Goal: Task Accomplishment & Management: Manage account settings

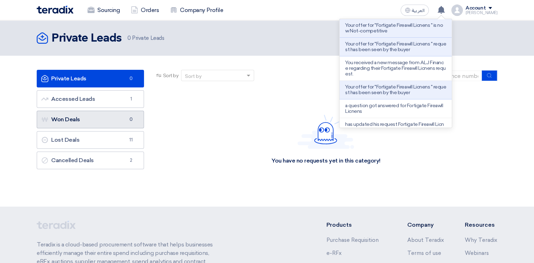
drag, startPoint x: 103, startPoint y: 190, endPoint x: 124, endPoint y: 118, distance: 74.7
click at [106, 188] on div "Private Leads Private Leads 0 Accessed Leads Accessed Leads 1 Won Deals Won Dea…" at bounding box center [90, 131] width 118 height 123
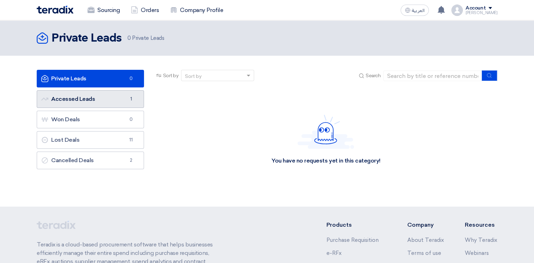
click at [124, 105] on link "Accessed Leads Accessed Leads 1" at bounding box center [90, 99] width 107 height 18
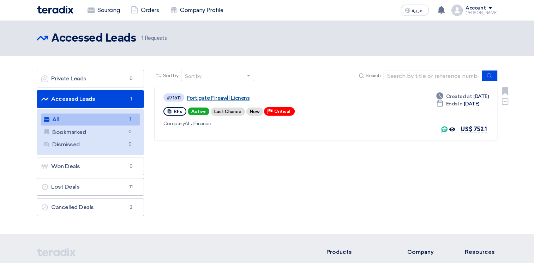
click at [203, 98] on link "Fortigate Fireawll Licnens" at bounding box center [275, 98] width 177 height 6
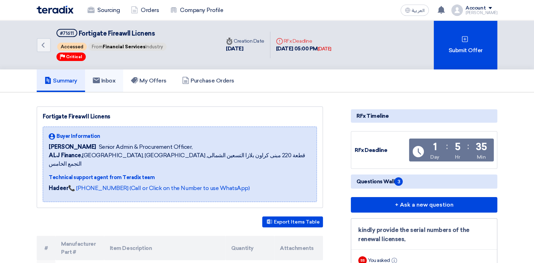
click at [109, 76] on link "Inbox" at bounding box center [104, 81] width 39 height 23
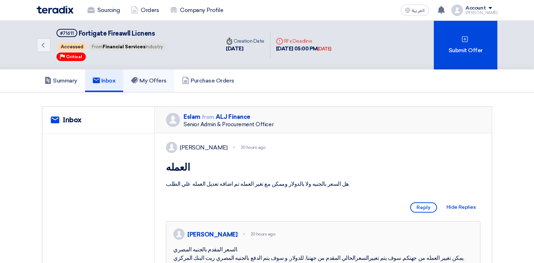
click at [145, 78] on h5 "My Offers" at bounding box center [149, 80] width 36 height 7
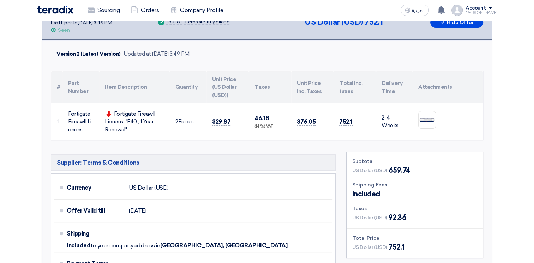
scroll to position [141, 0]
